Goal: Communication & Community: Answer question/provide support

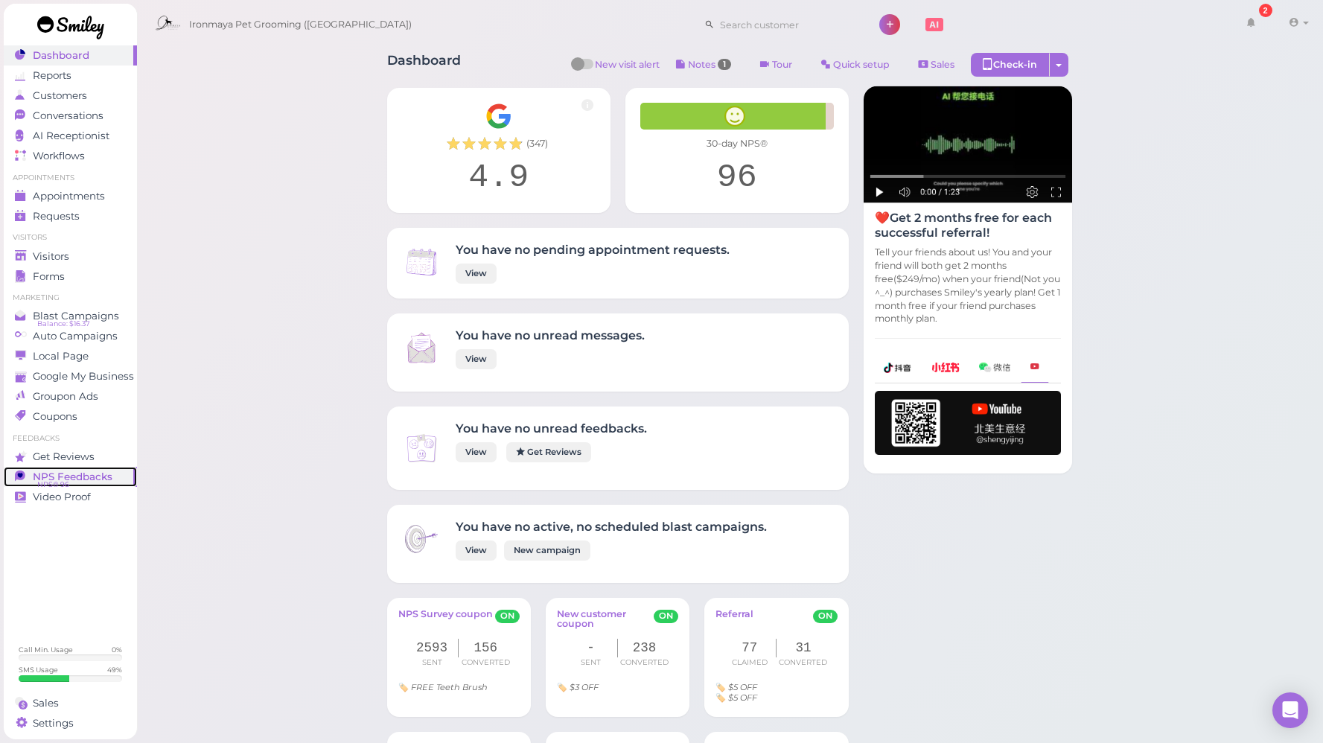
click at [92, 475] on span "NPS Feedbacks" at bounding box center [73, 477] width 80 height 13
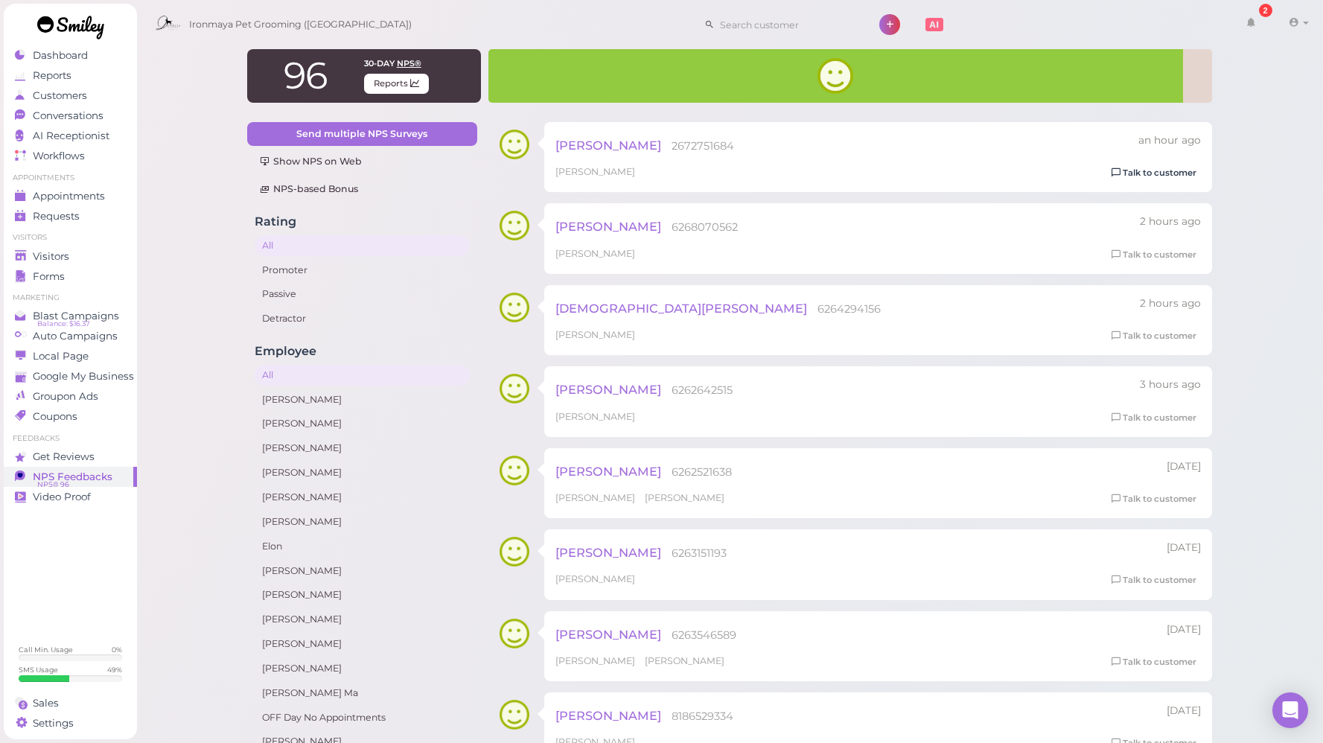
click at [1144, 178] on link "Talk to customer" at bounding box center [1154, 173] width 94 height 16
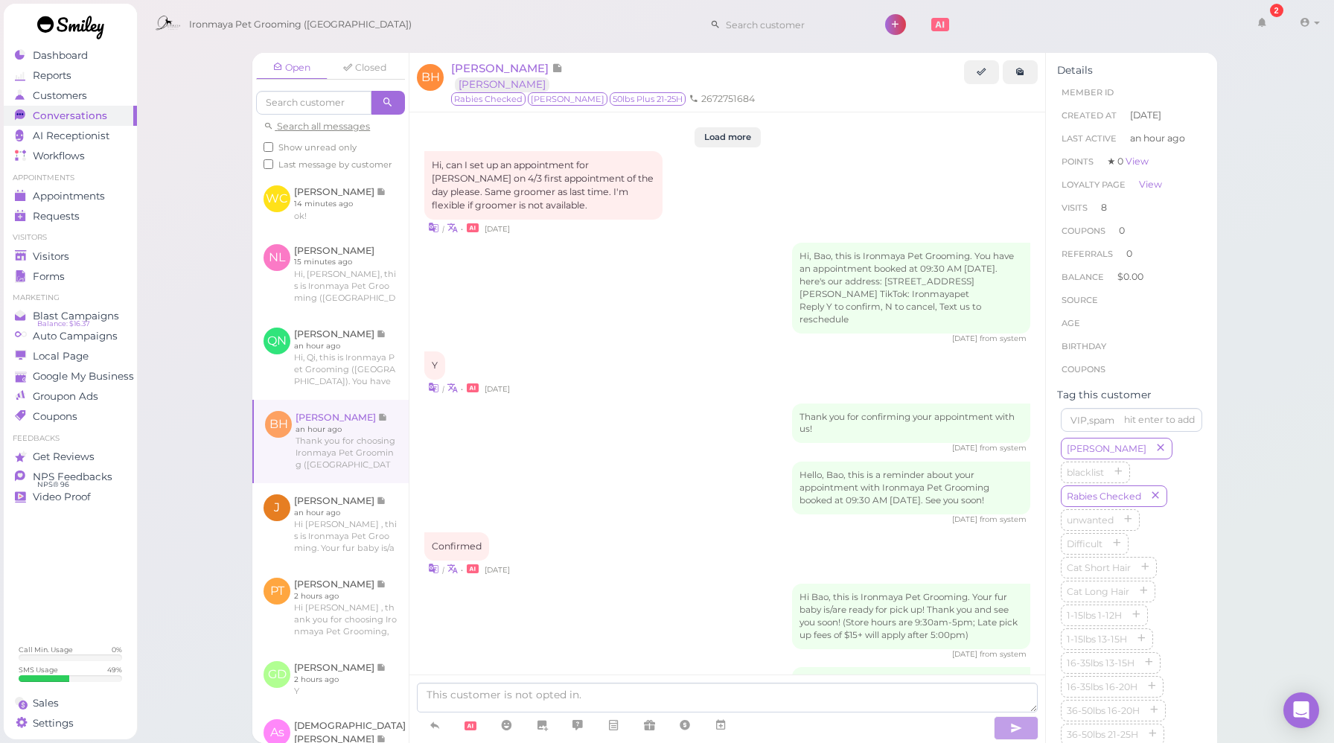
scroll to position [1923, 0]
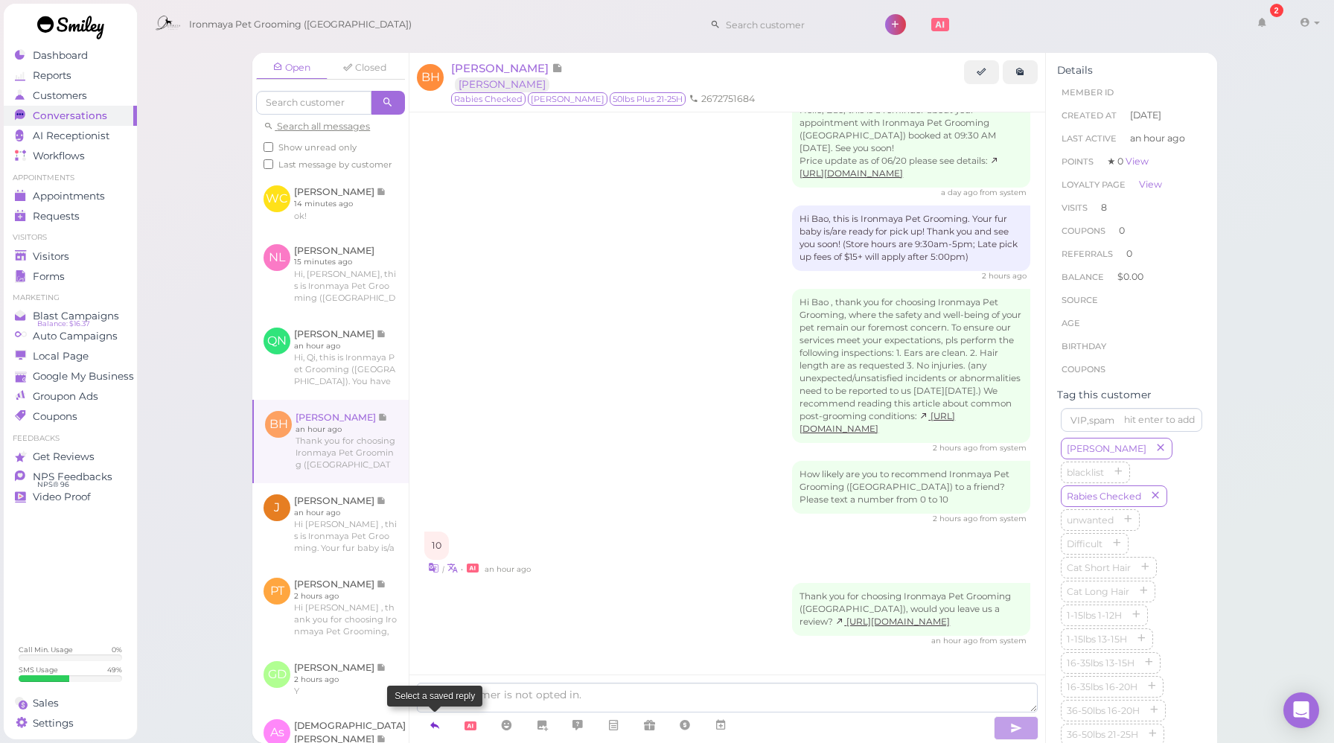
click at [427, 719] on link at bounding box center [435, 726] width 36 height 26
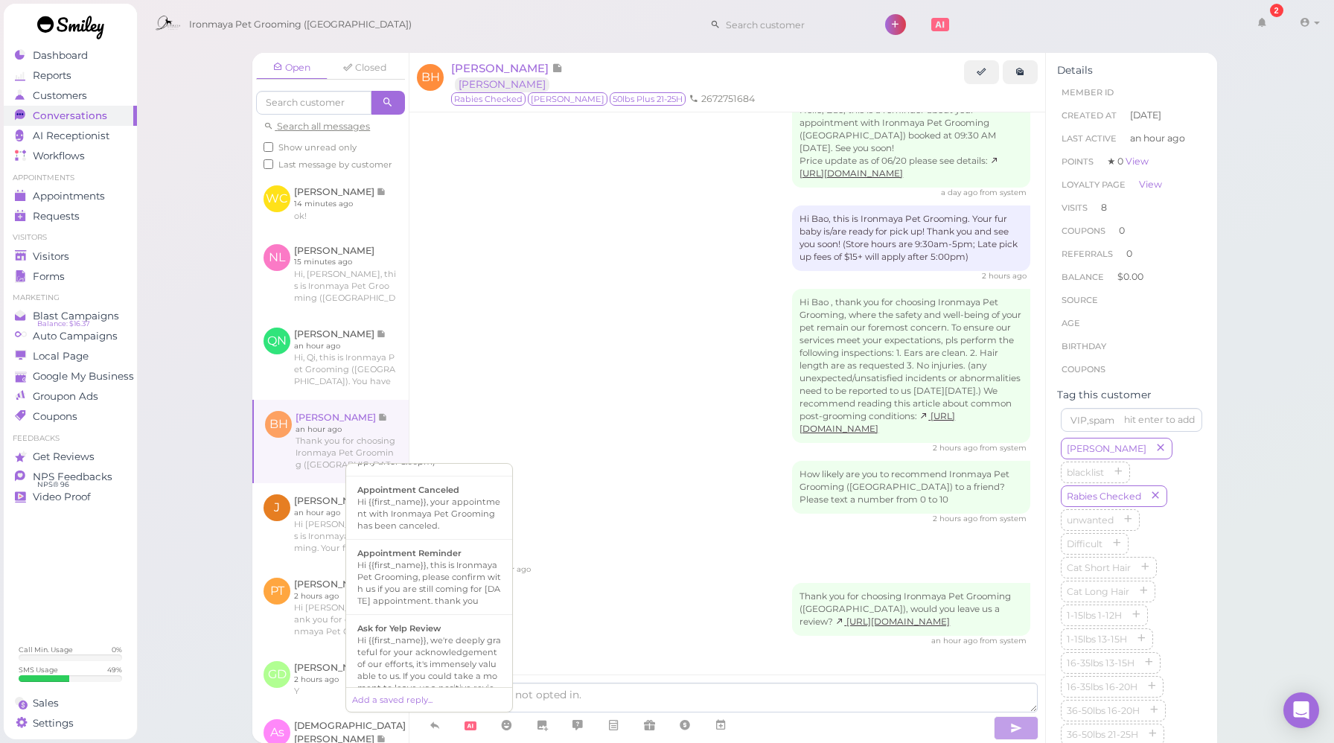
scroll to position [258, 0]
click at [455, 582] on div "Hi {{first_name}}, we're deeply grateful for your acknowledgement of our effort…" at bounding box center [429, 556] width 144 height 83
type textarea "Hi {{first_name}}, we're deeply grateful for your acknowledgement of our effort…"
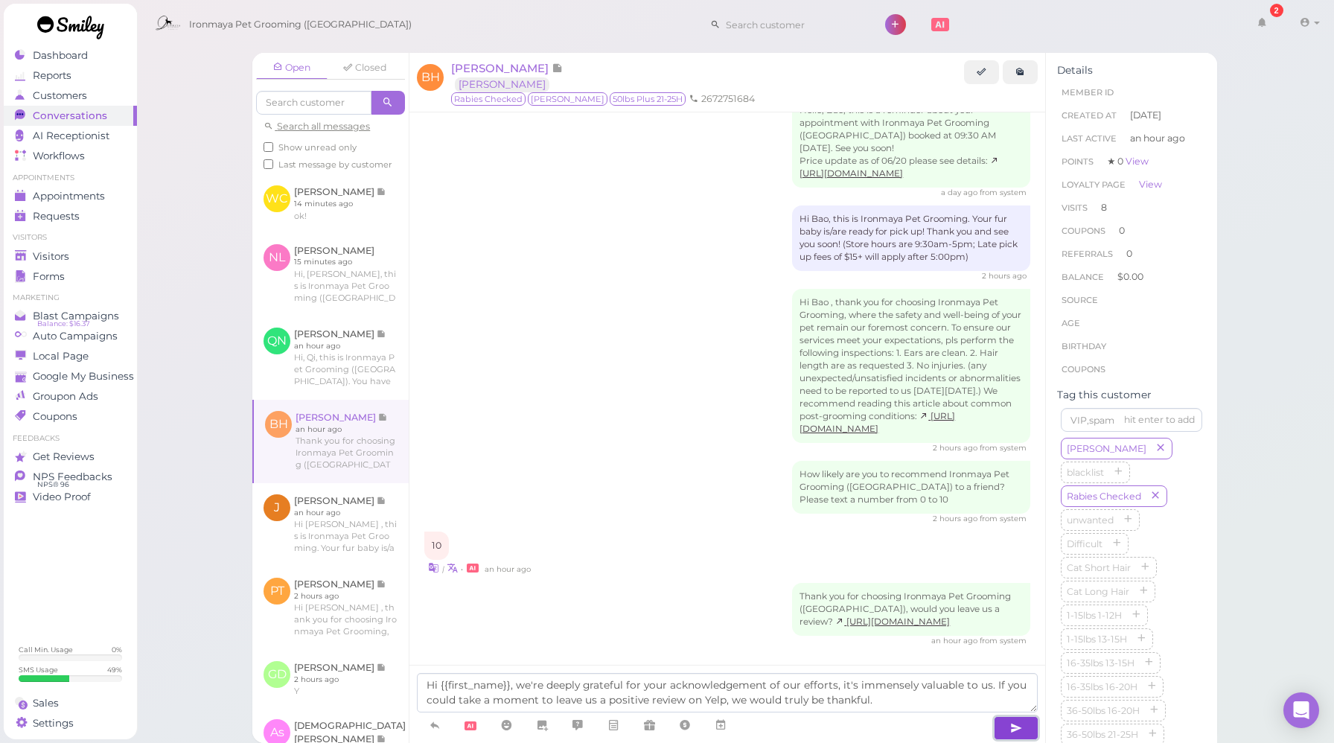
click at [1008, 728] on button "button" at bounding box center [1016, 728] width 45 height 24
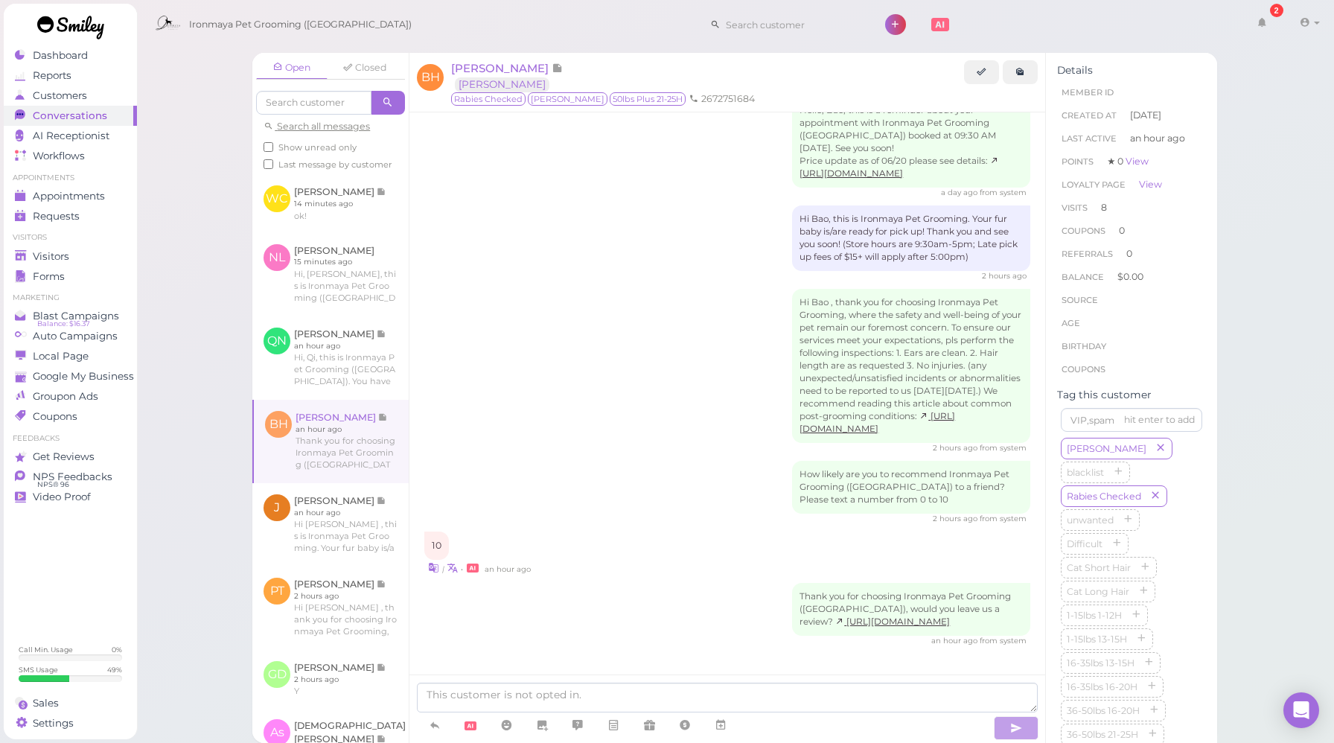
scroll to position [2008, 0]
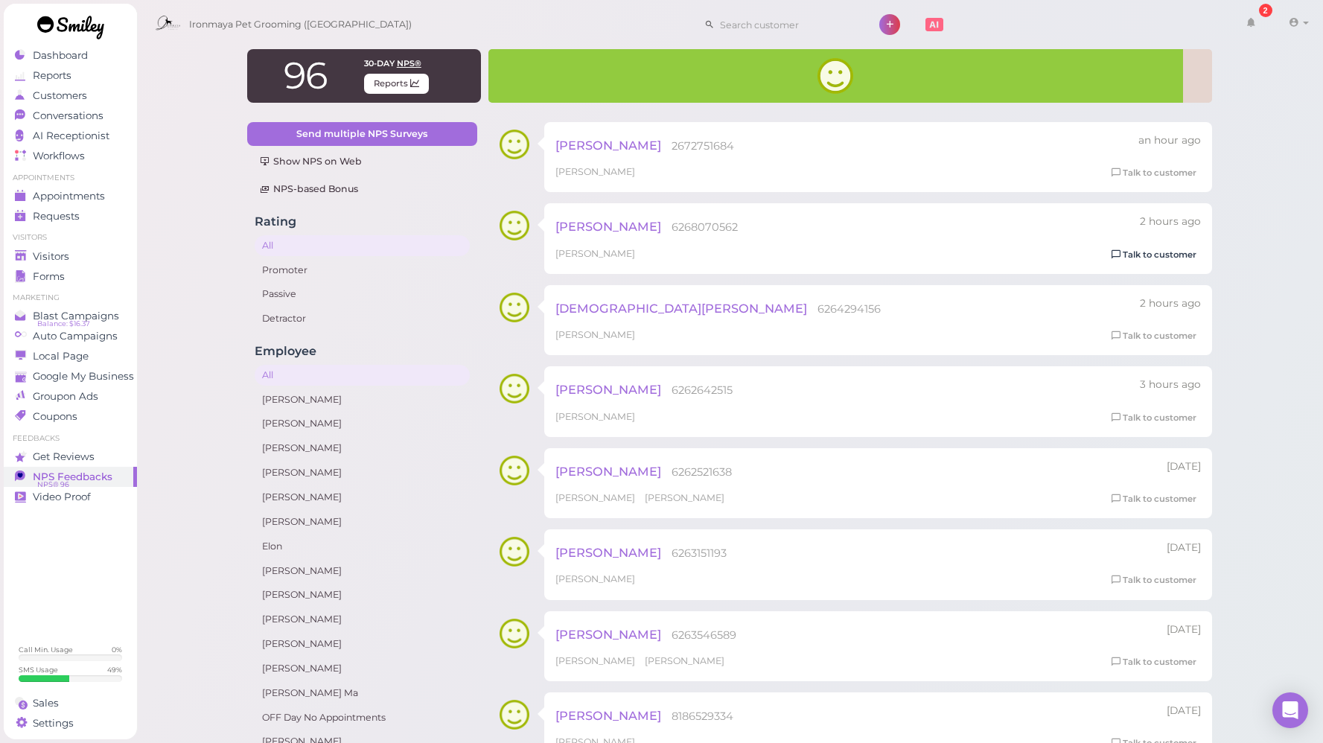
click at [1141, 260] on link "Talk to customer" at bounding box center [1154, 255] width 94 height 16
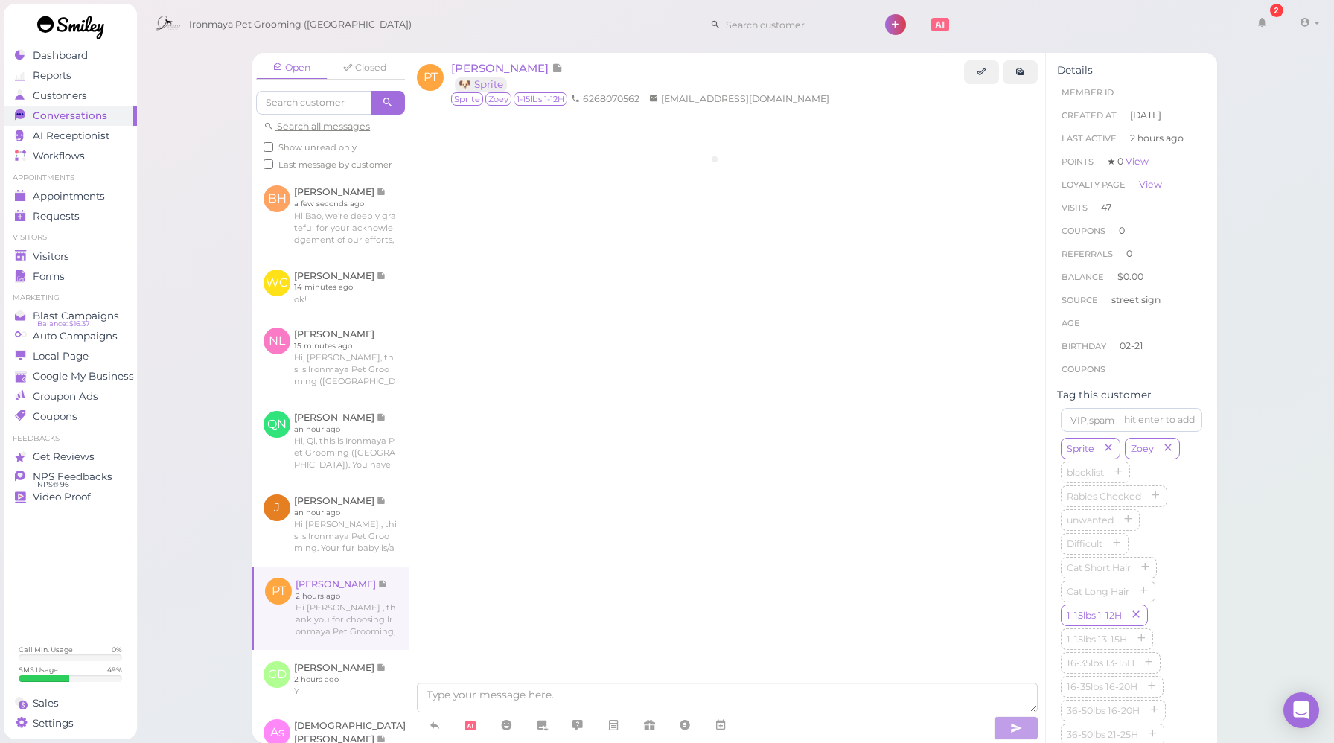
scroll to position [2176, 0]
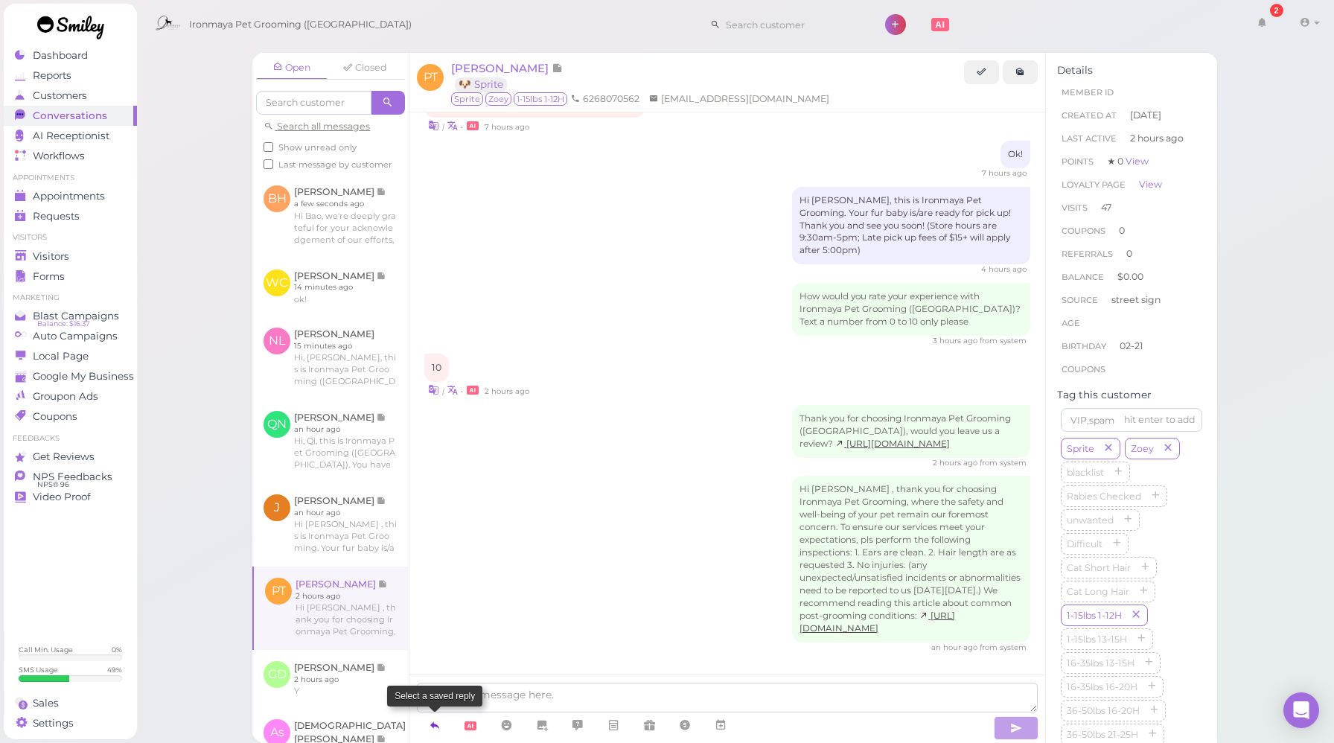
click at [436, 721] on icon at bounding box center [435, 725] width 12 height 15
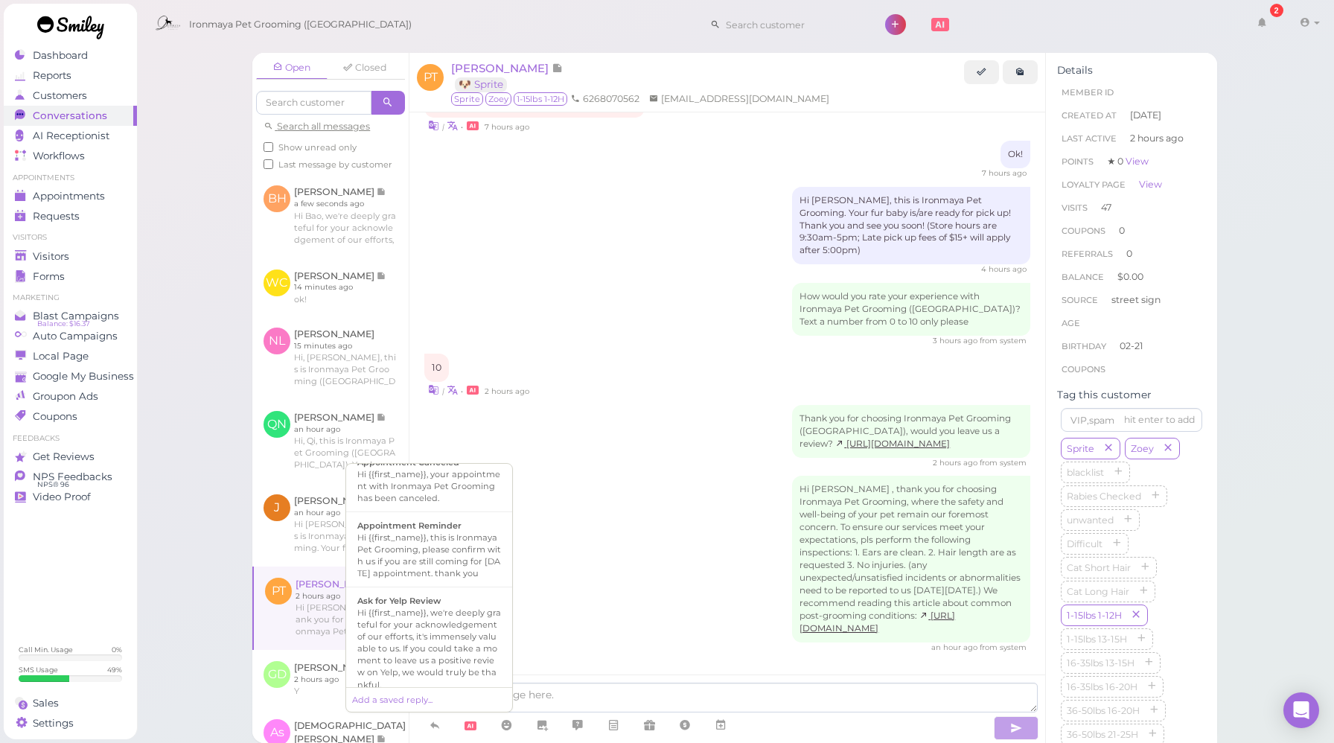
scroll to position [213, 0]
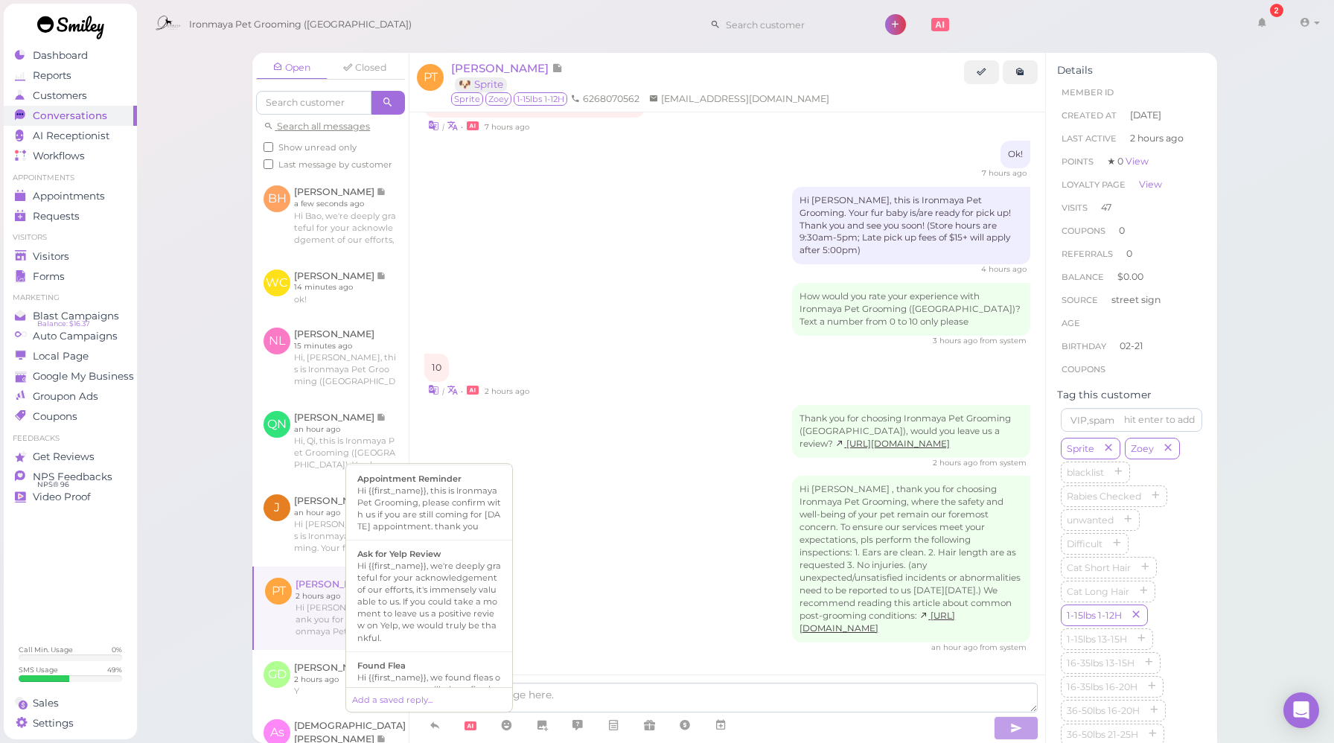
click at [436, 588] on div "Hi {{first_name}}, we're deeply grateful for your acknowledgement of our effort…" at bounding box center [429, 601] width 144 height 83
type textarea "Hi {{first_name}}, we're deeply grateful for your acknowledgement of our effort…"
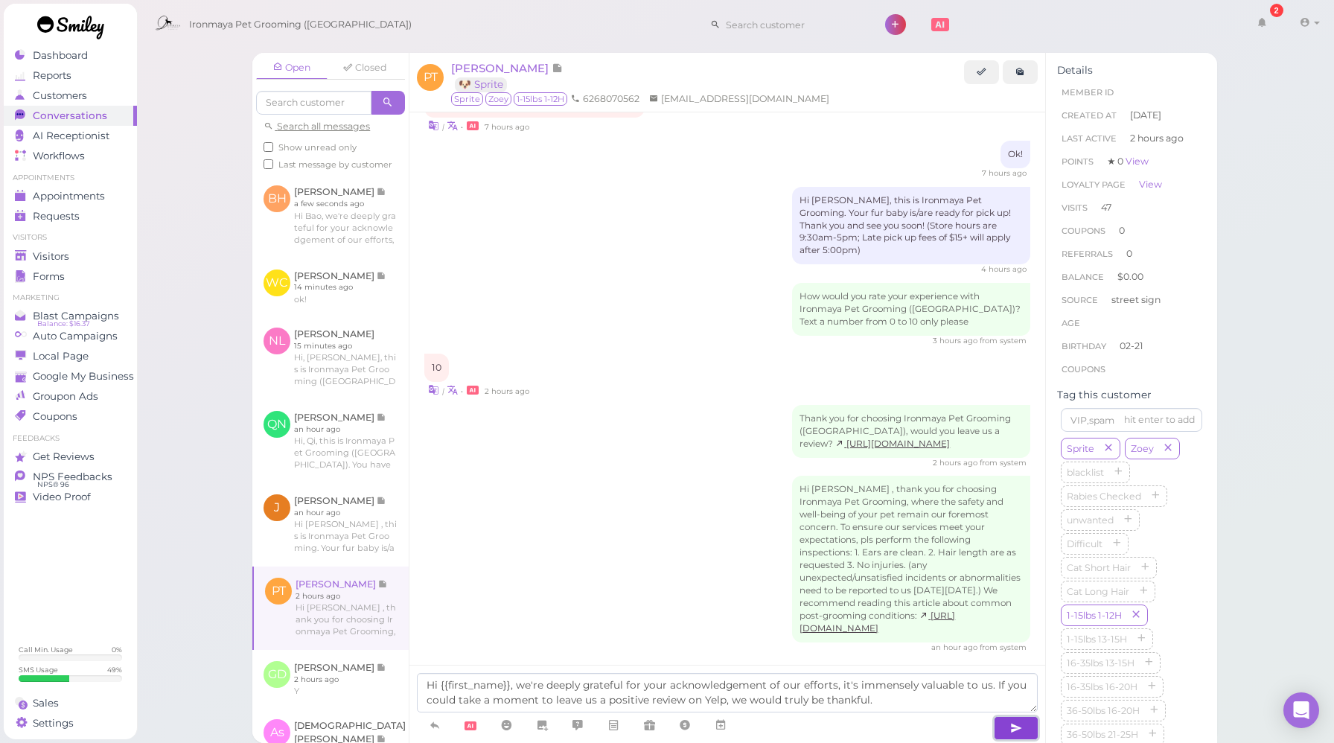
click at [1020, 730] on icon "button" at bounding box center [1016, 728] width 12 height 15
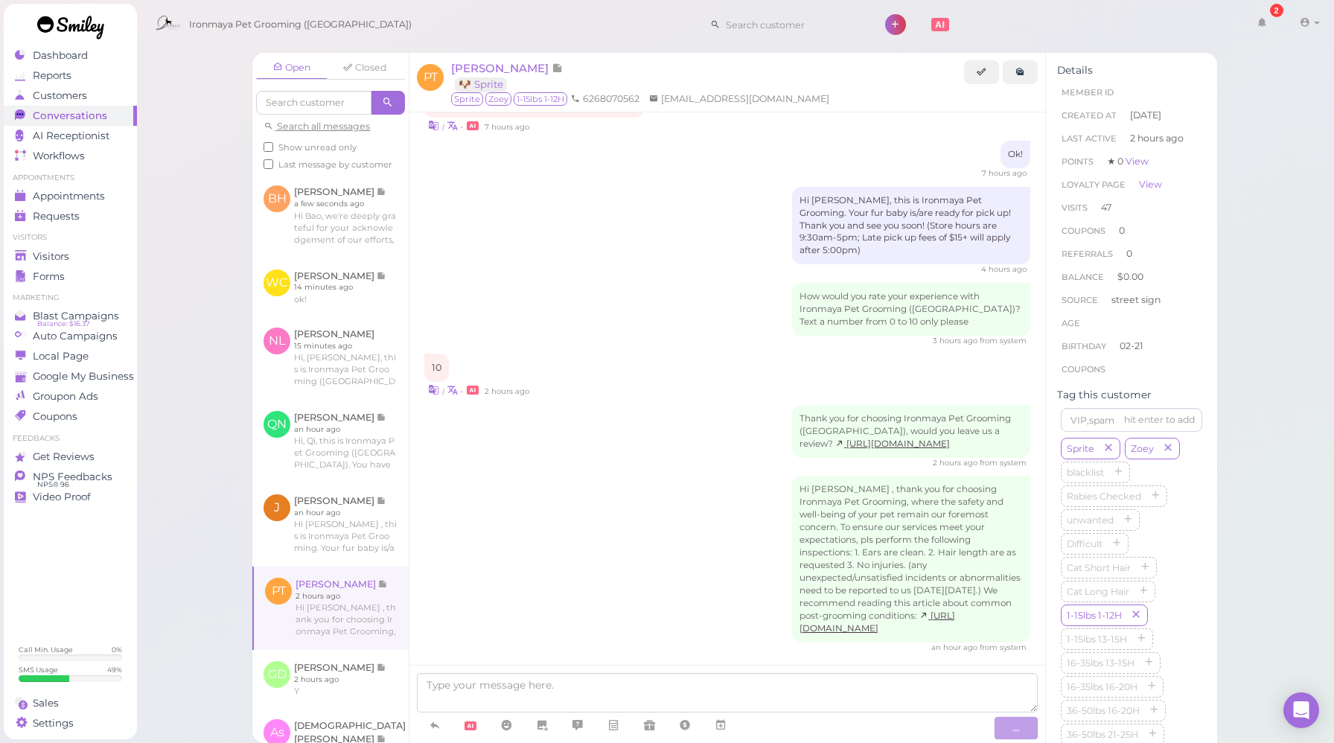
scroll to position [2261, 0]
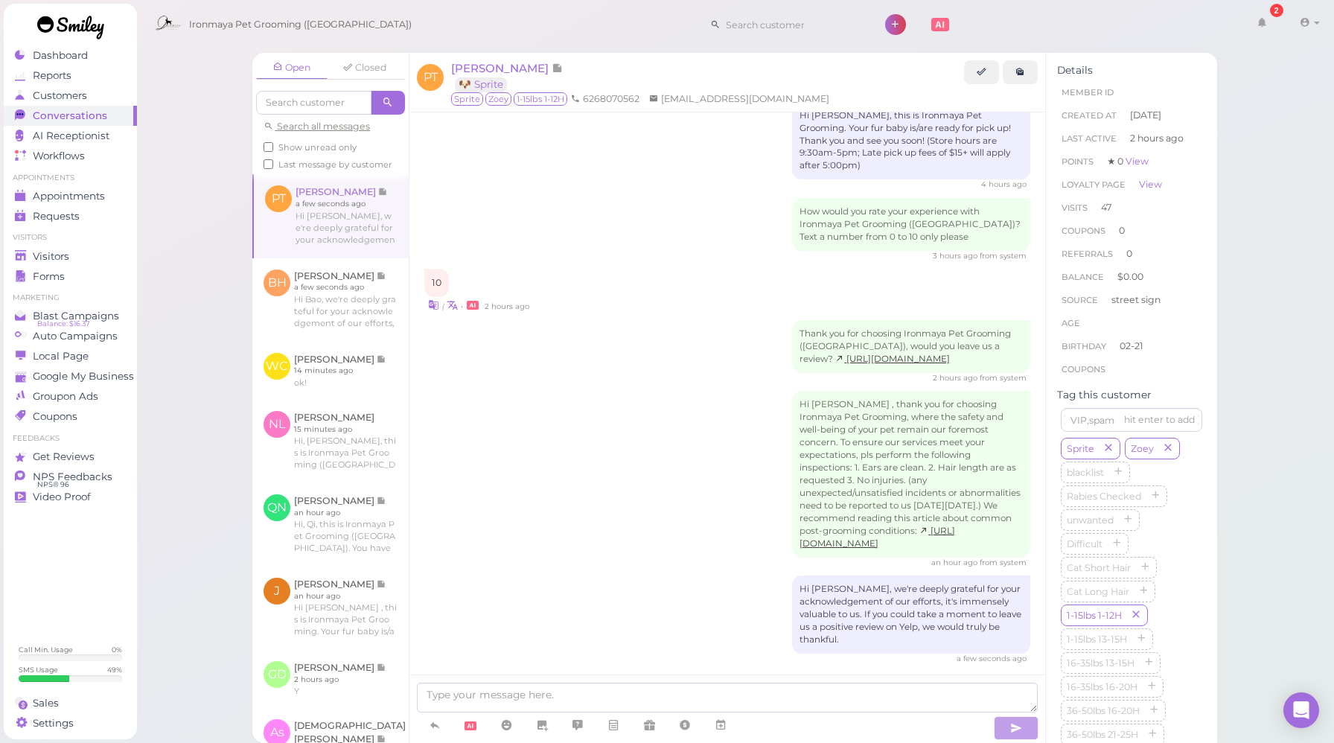
click at [548, 363] on div "Thank you for choosing Ironmaya Pet Grooming ([GEOGRAPHIC_DATA]), would you lea…" at bounding box center [727, 351] width 606 height 63
click at [609, 269] on div "10 | • 2 hours ago" at bounding box center [727, 291] width 606 height 44
click at [82, 481] on span "NPS Feedbacks" at bounding box center [73, 477] width 80 height 13
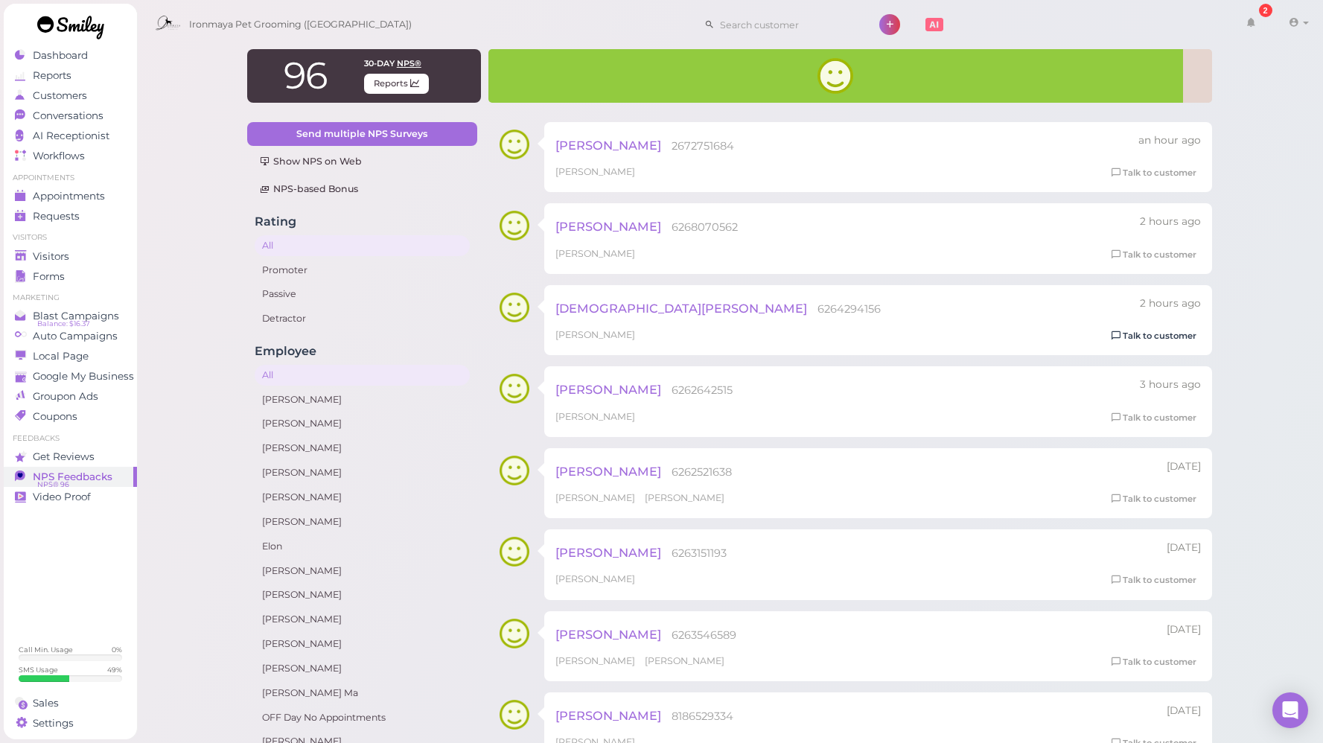
click at [1135, 339] on link "Talk to customer" at bounding box center [1154, 336] width 94 height 16
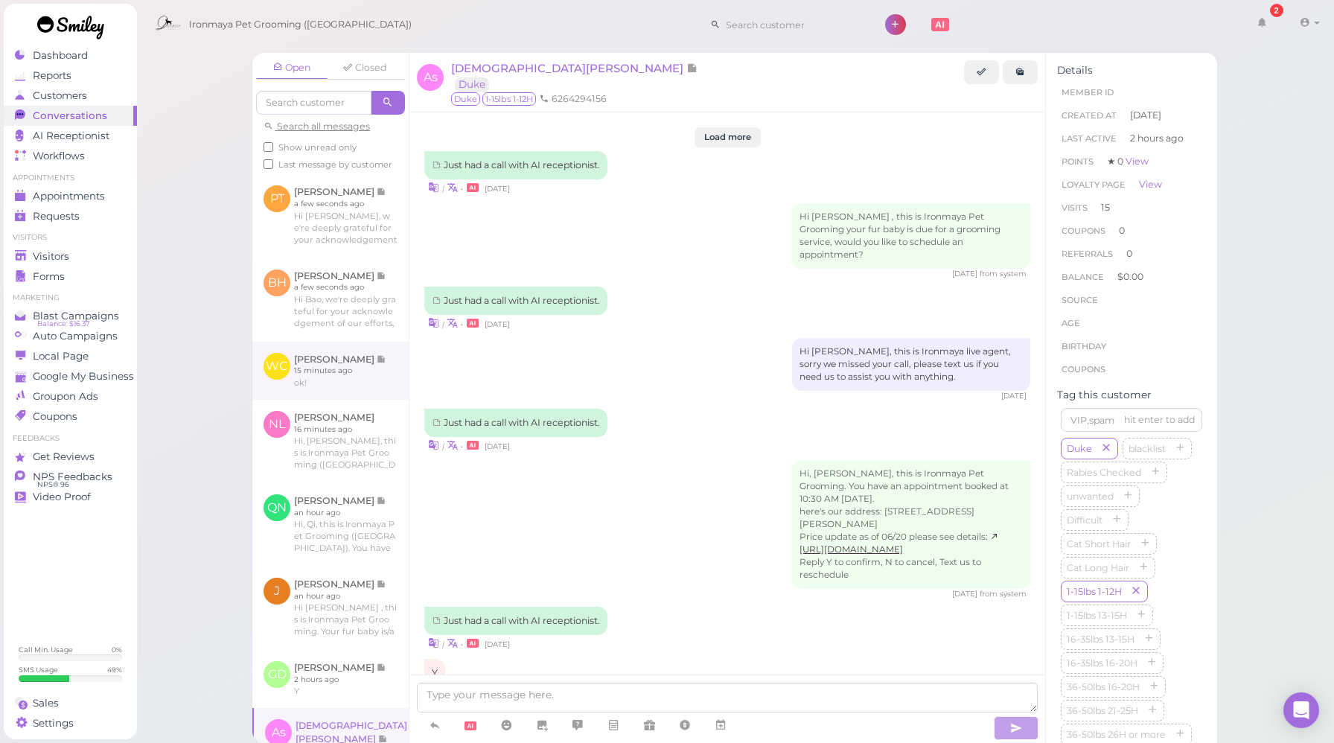
scroll to position [2248, 0]
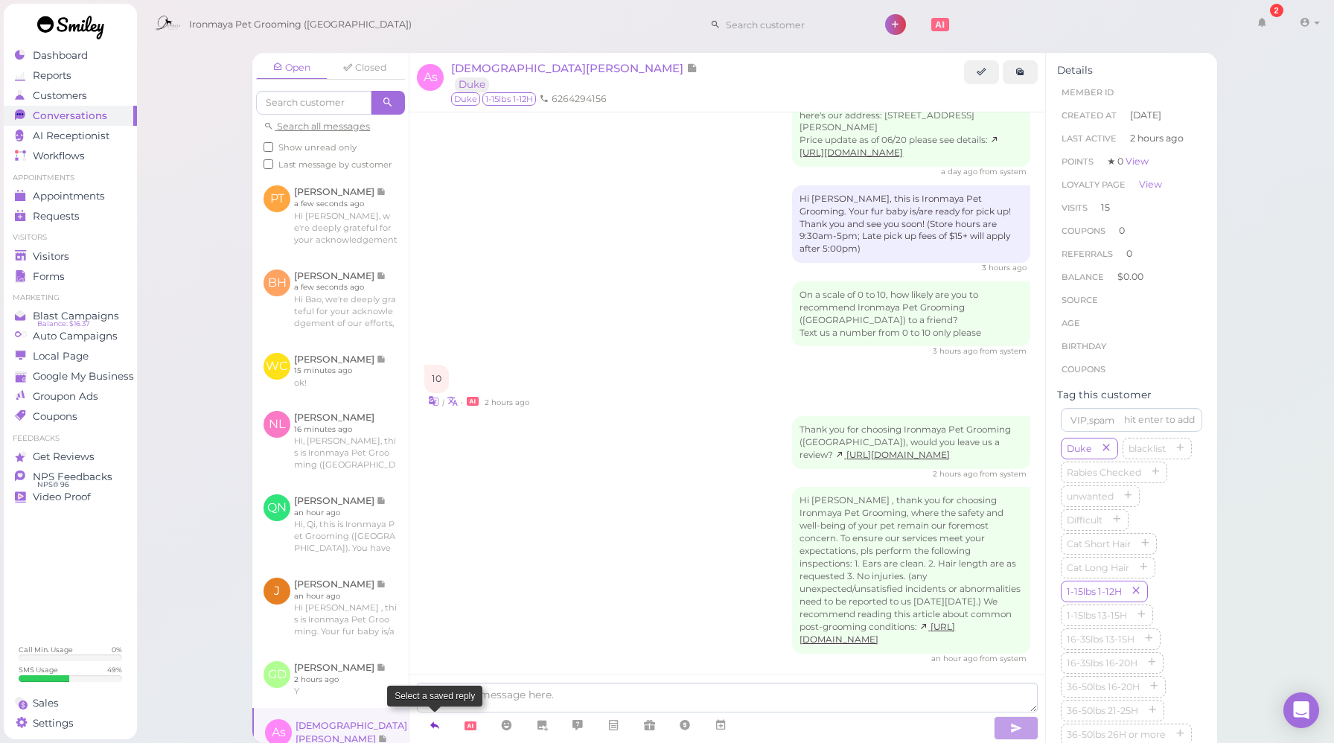
click at [432, 719] on icon at bounding box center [435, 725] width 12 height 15
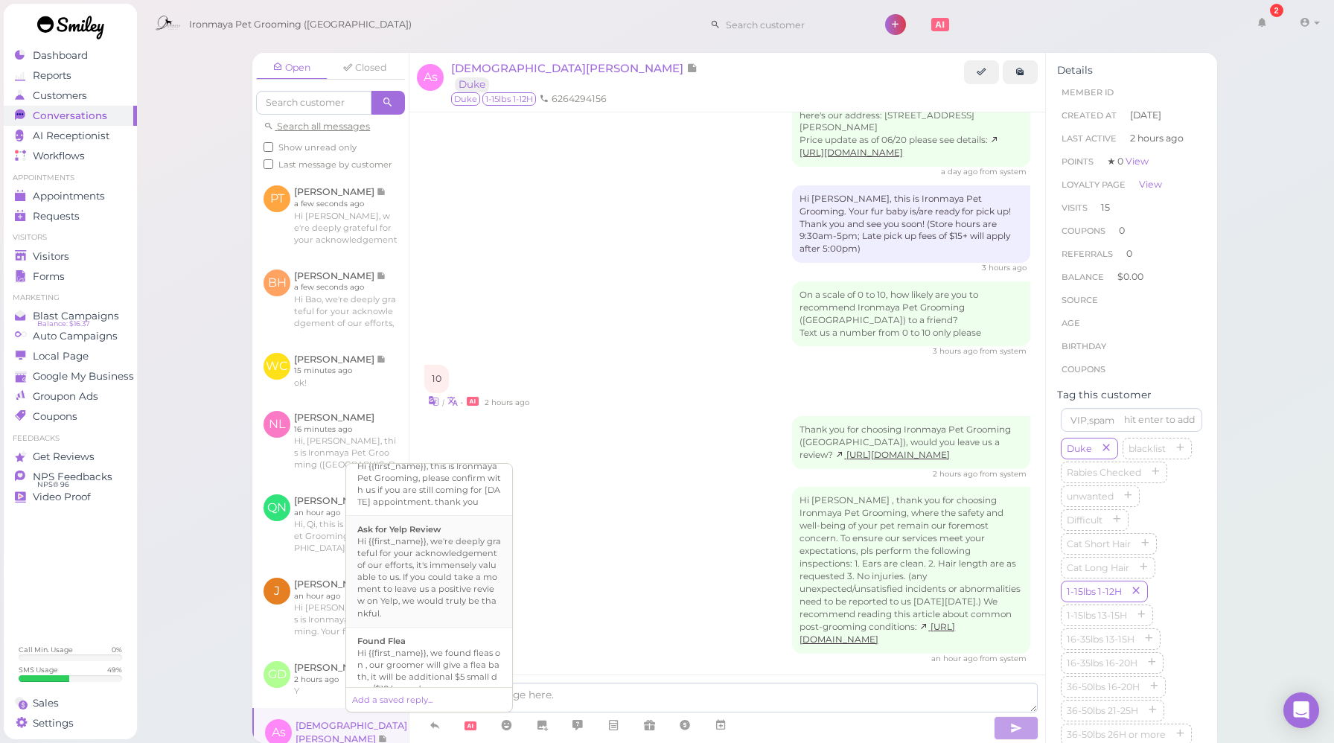
scroll to position [239, 0]
click at [459, 571] on div "Hi {{first_name}}, we're deeply grateful for your acknowledgement of our effort…" at bounding box center [429, 575] width 144 height 83
type textarea "Hi {{first_name}}, we're deeply grateful for your acknowledgement of our effort…"
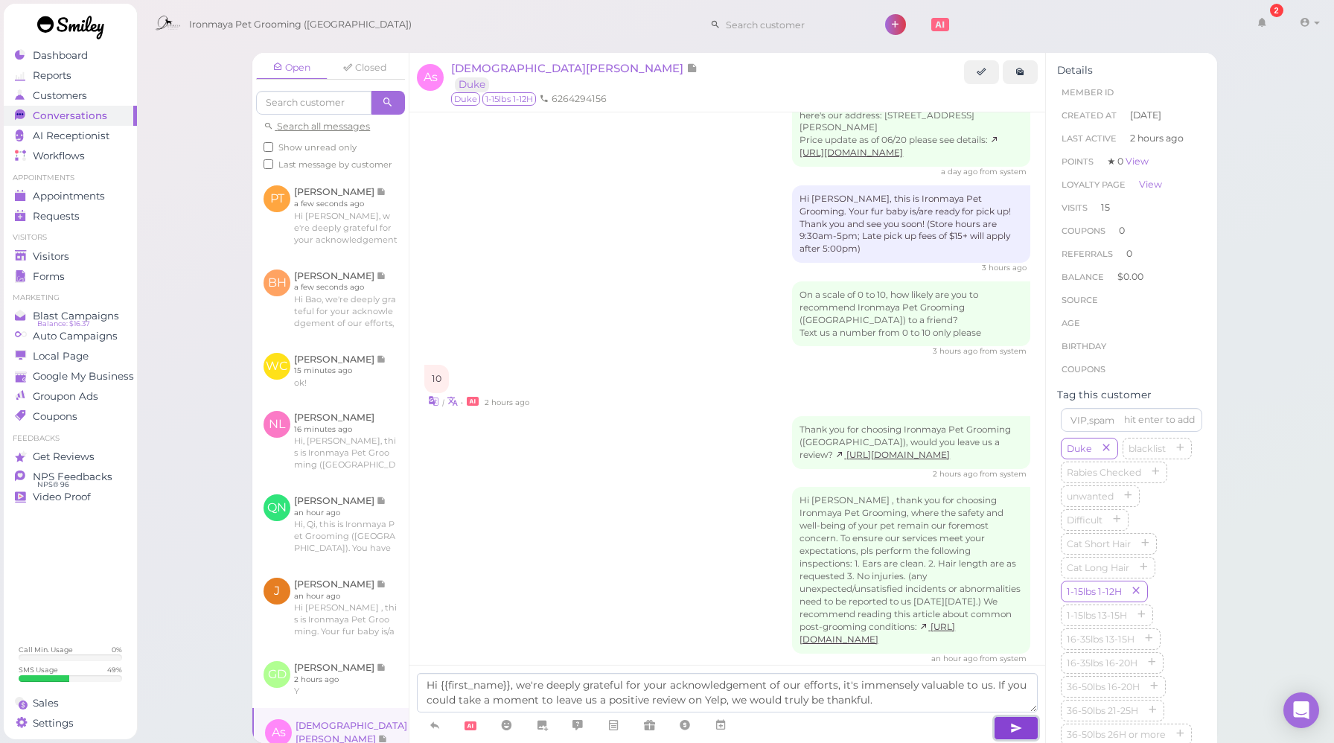
click at [1018, 727] on icon "button" at bounding box center [1016, 728] width 12 height 15
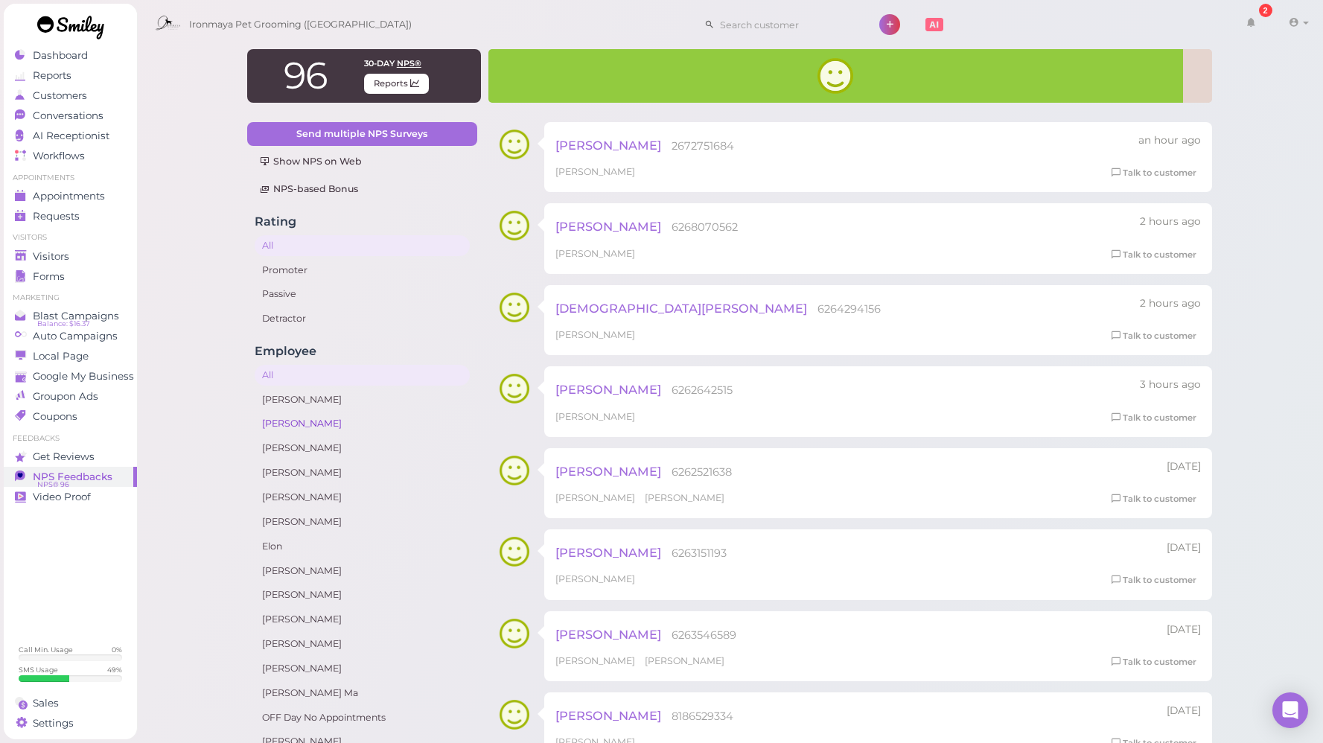
click at [465, 418] on link "[PERSON_NAME]" at bounding box center [362, 423] width 215 height 21
click at [1140, 420] on link "Talk to customer" at bounding box center [1154, 418] width 94 height 16
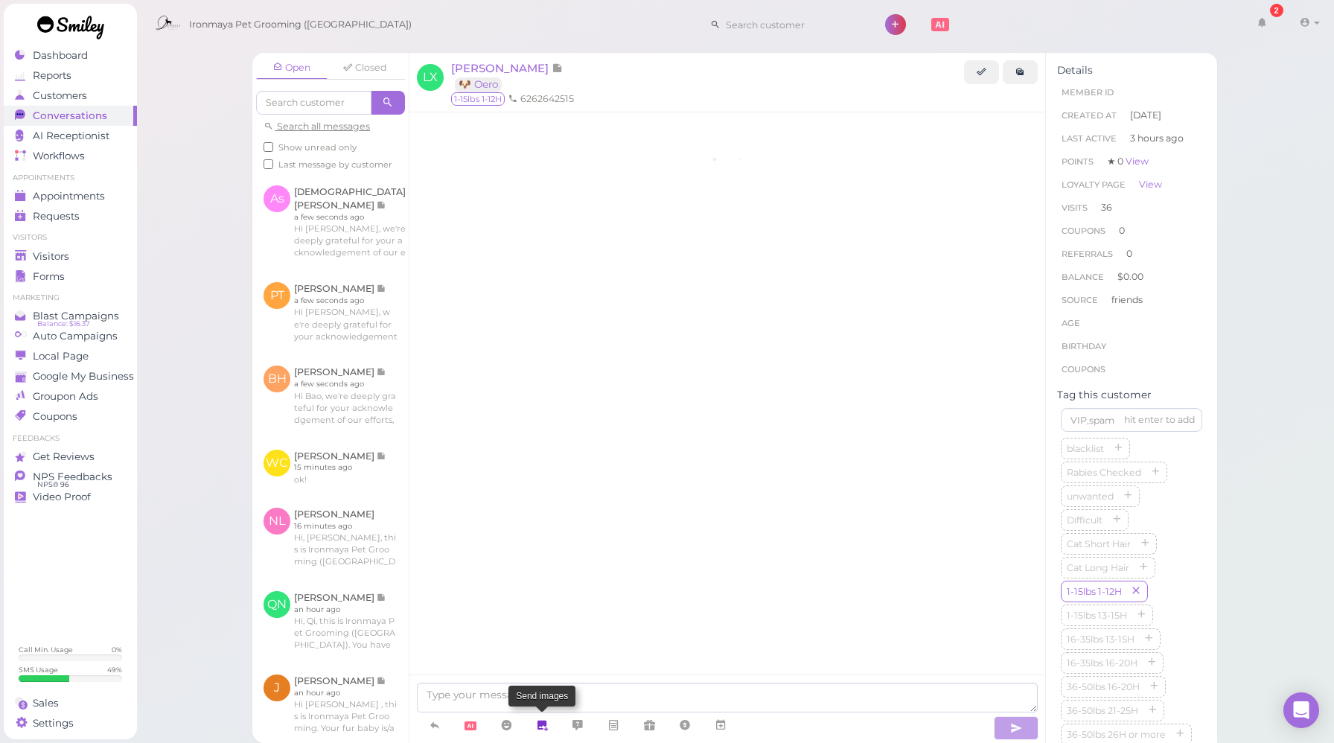
scroll to position [1880, 0]
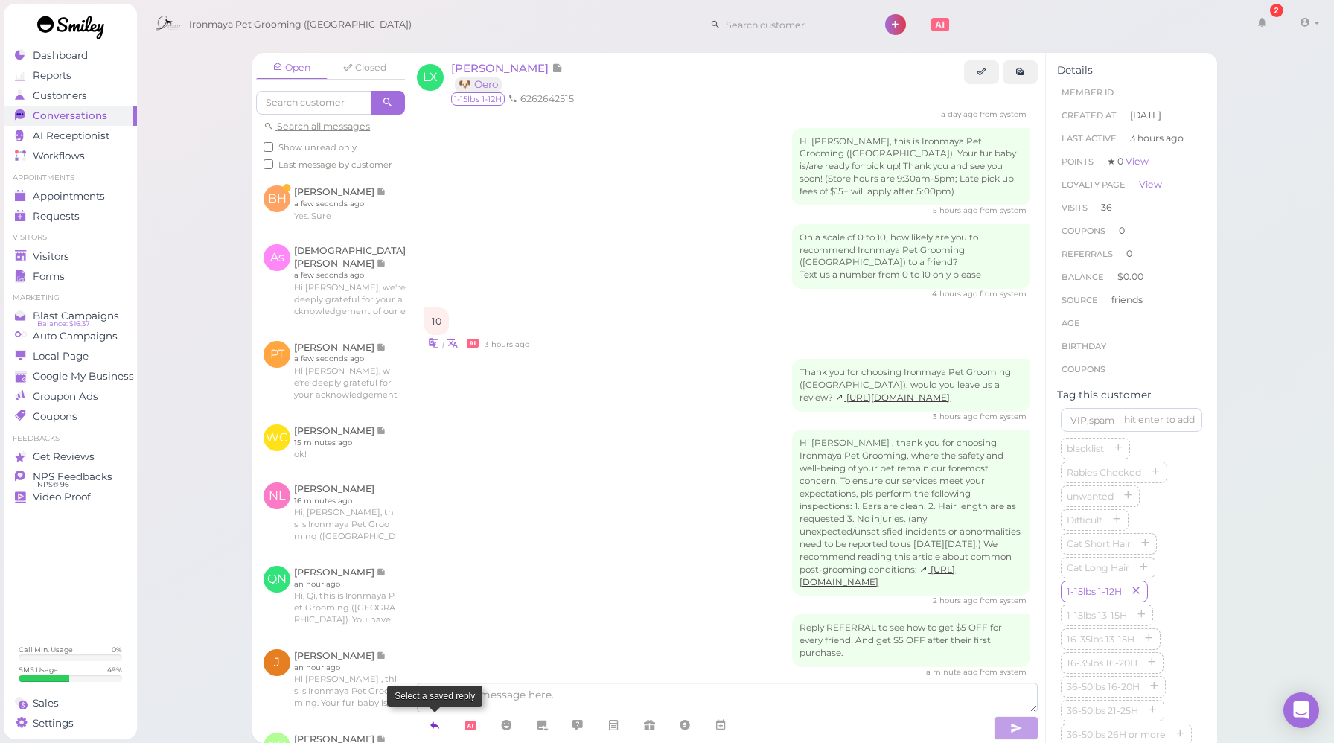
click at [442, 726] on link at bounding box center [435, 726] width 36 height 26
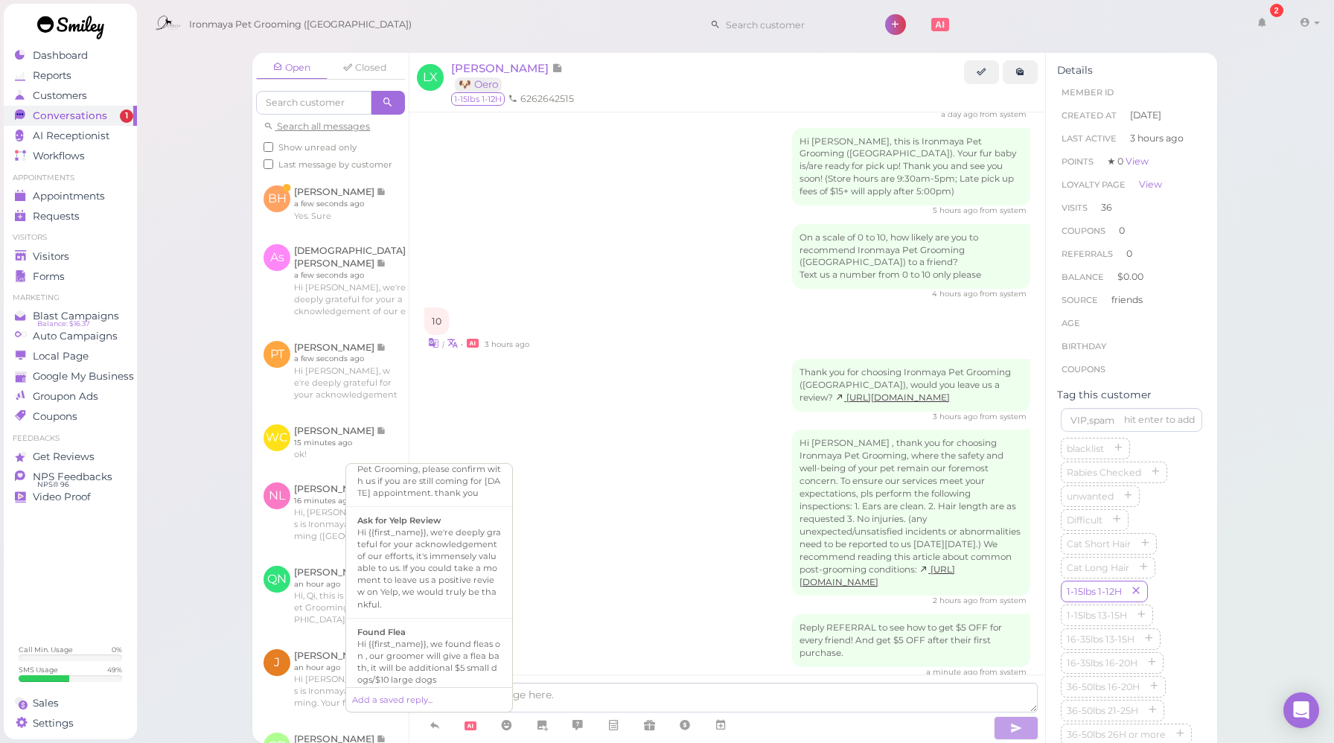
scroll to position [249, 0]
click at [436, 570] on div "Hi {{first_name}}, we're deeply grateful for your acknowledgement of our effort…" at bounding box center [429, 564] width 144 height 83
type textarea "Hi {{first_name}}, we're deeply grateful for your acknowledgement of our effort…"
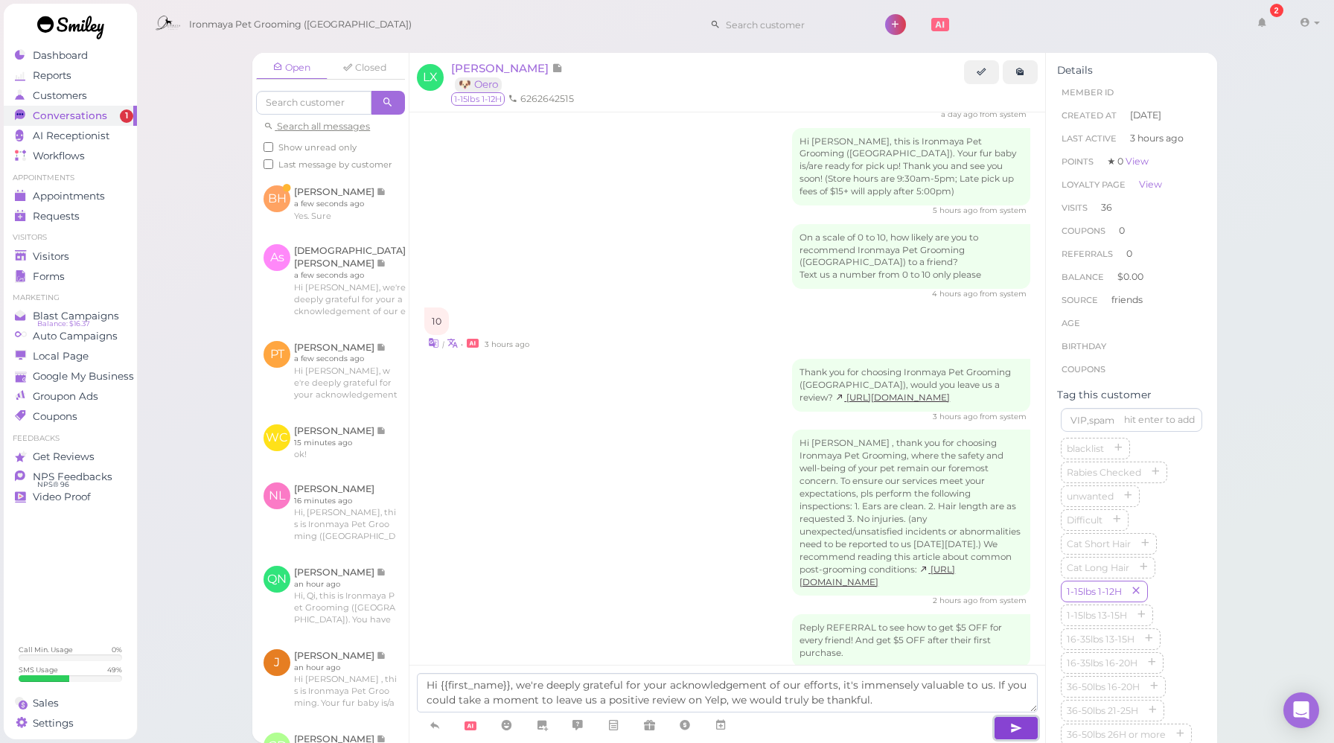
click at [1009, 727] on button "button" at bounding box center [1016, 728] width 45 height 24
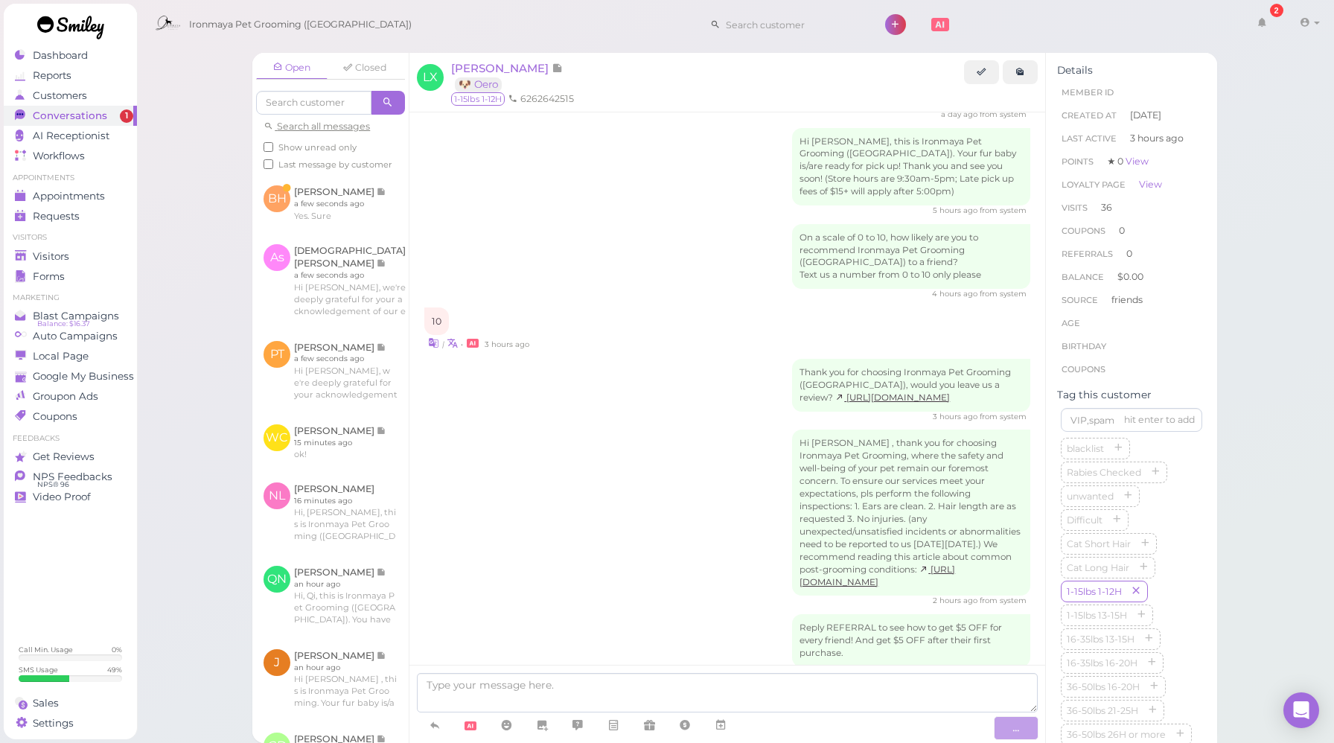
scroll to position [1966, 0]
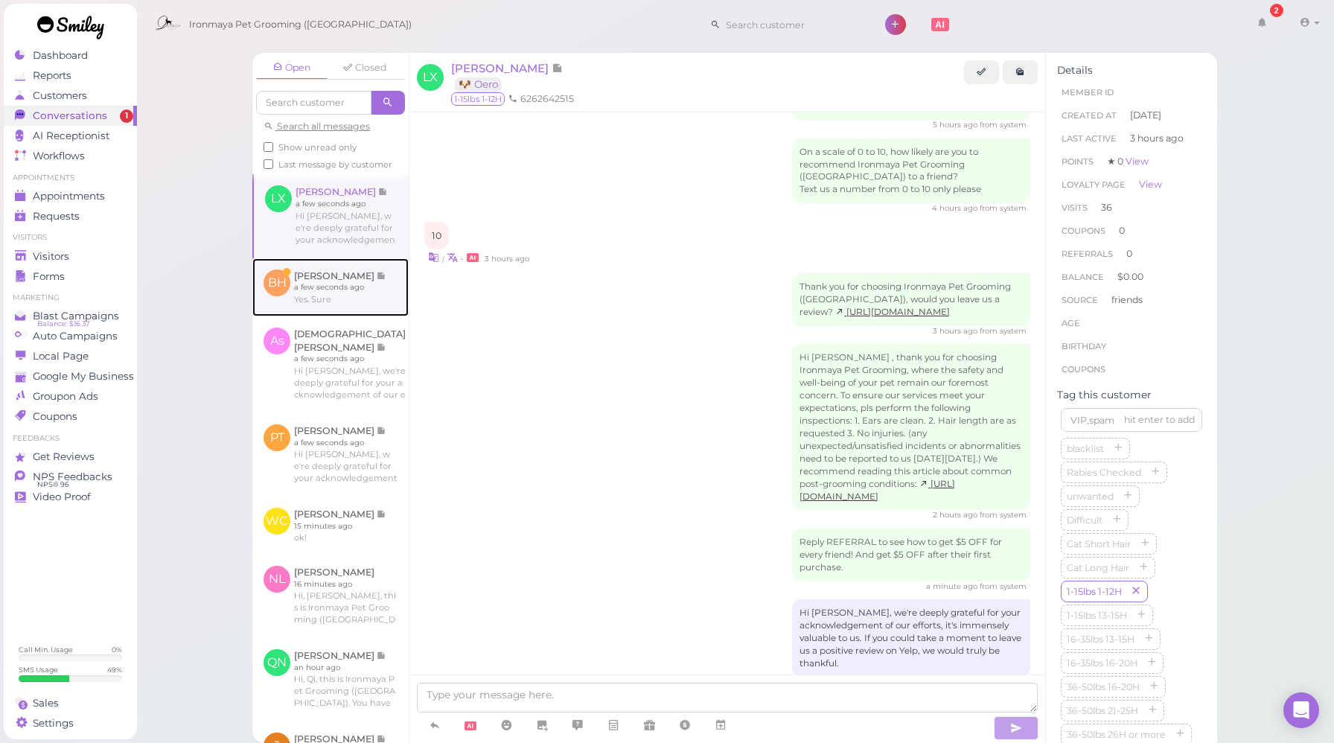
click at [334, 287] on link at bounding box center [330, 287] width 156 height 58
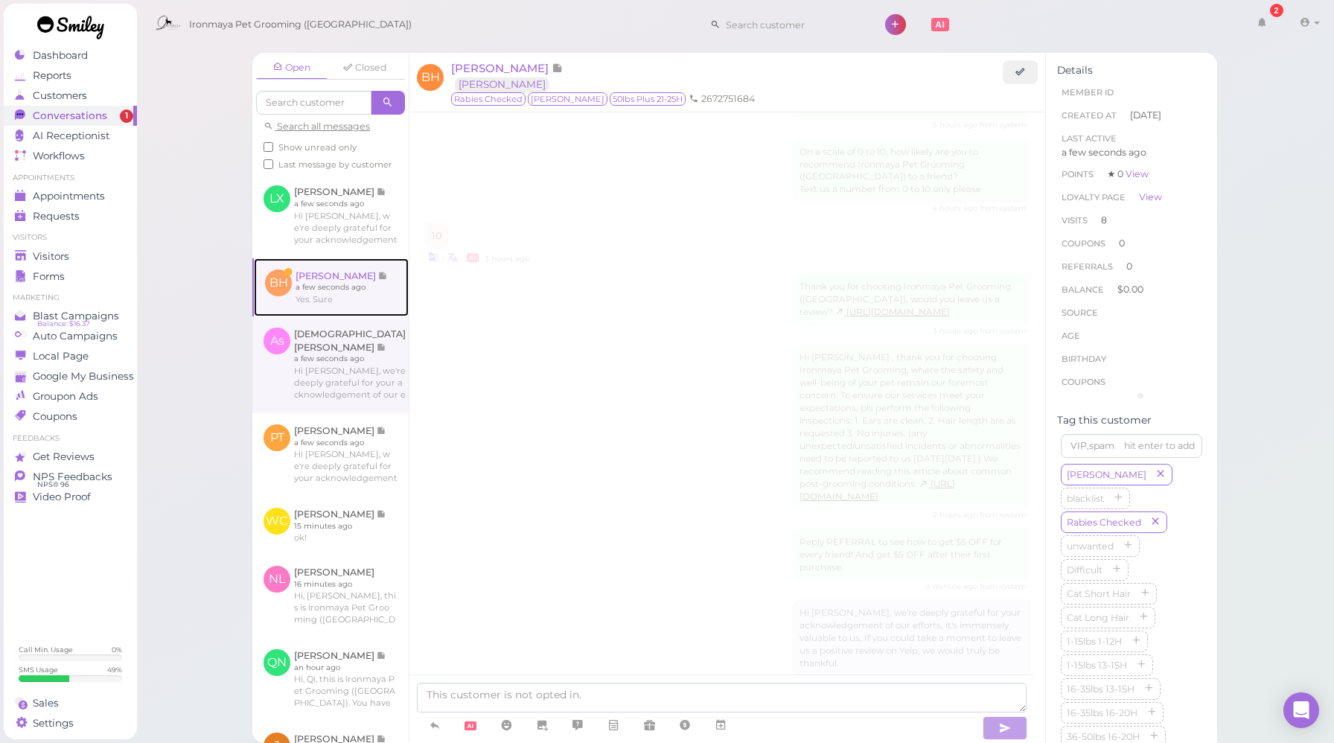
scroll to position [1857, 0]
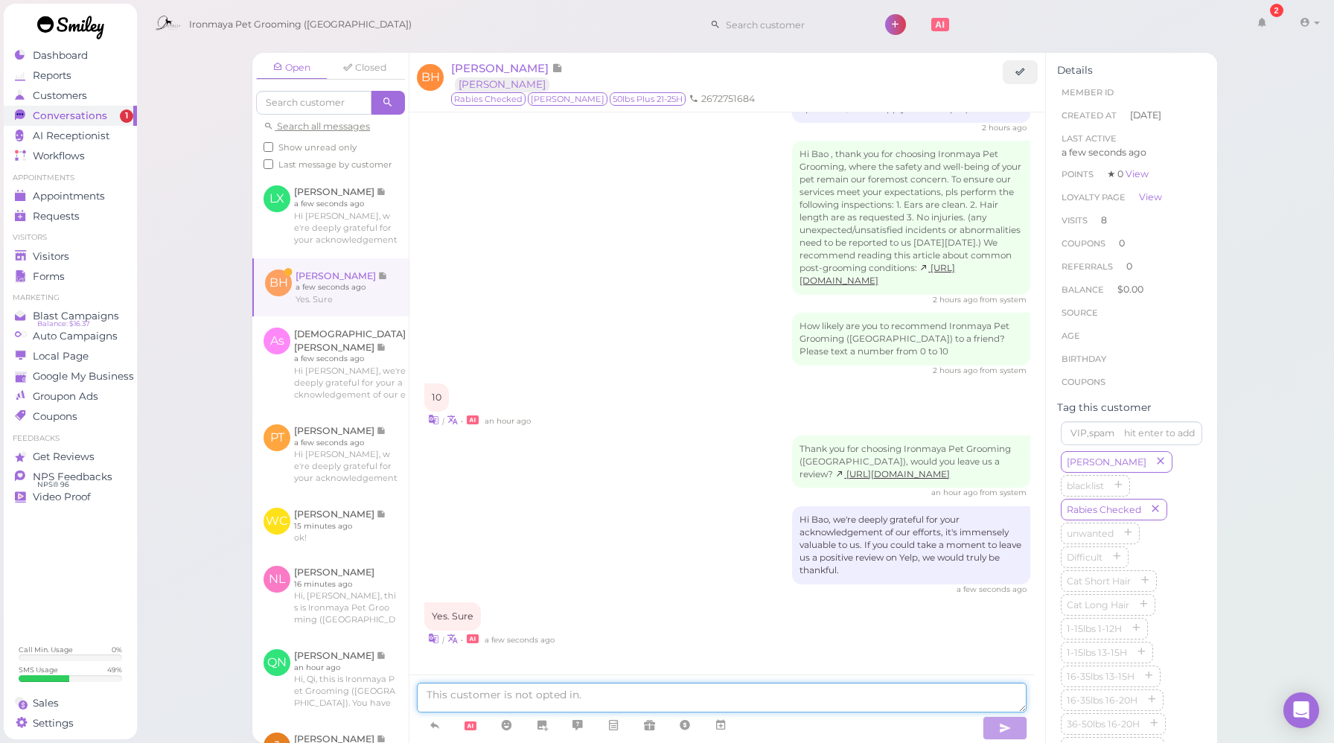
click at [655, 694] on textarea at bounding box center [722, 698] width 610 height 30
type textarea "Thx again^^"
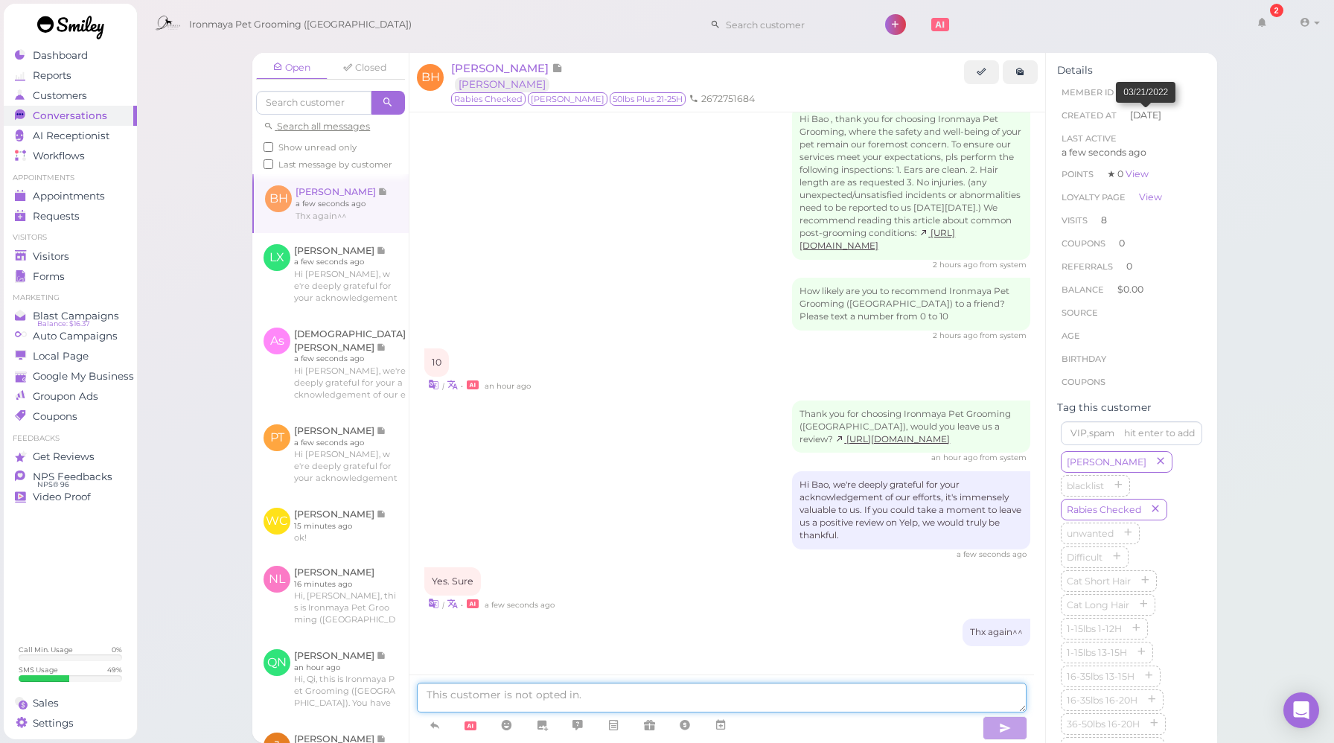
scroll to position [1892, 0]
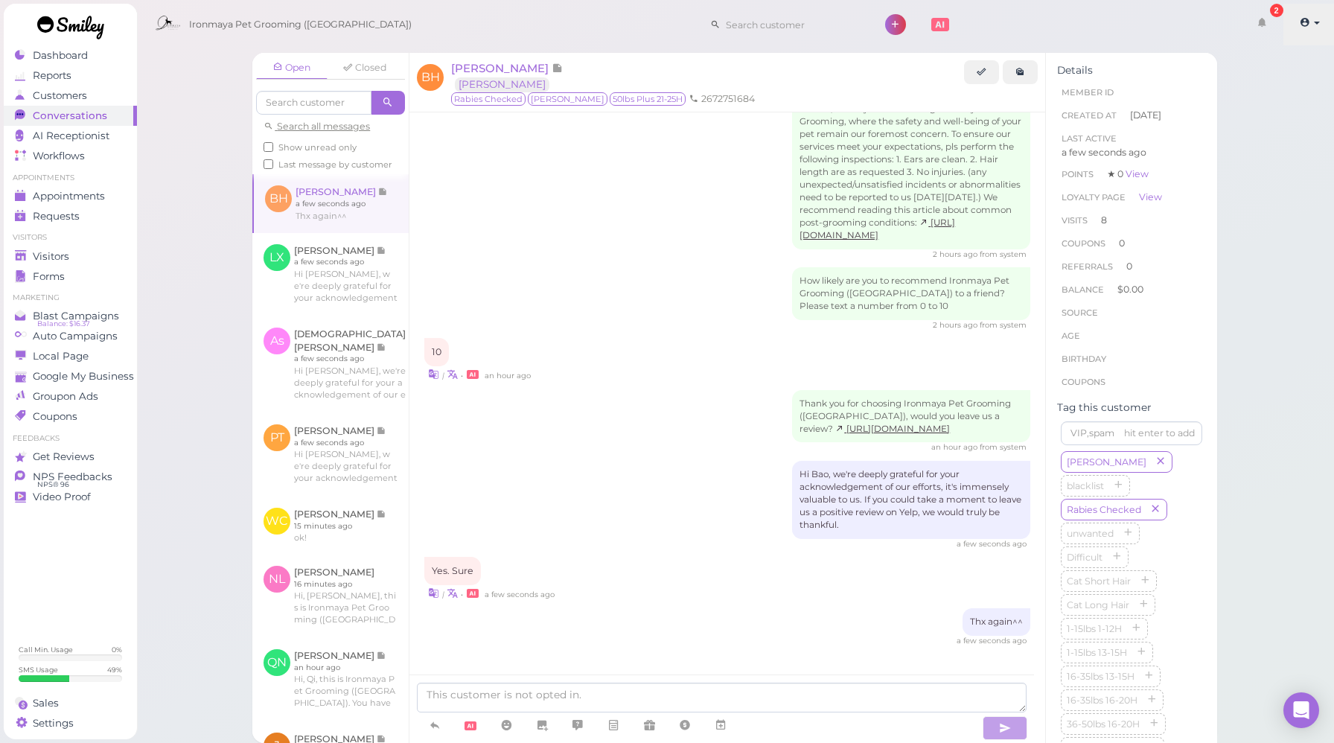
click at [1321, 22] on link at bounding box center [1310, 25] width 53 height 42
click at [1252, 116] on link "Logout" at bounding box center [1284, 113] width 104 height 18
